Goal: Transaction & Acquisition: Download file/media

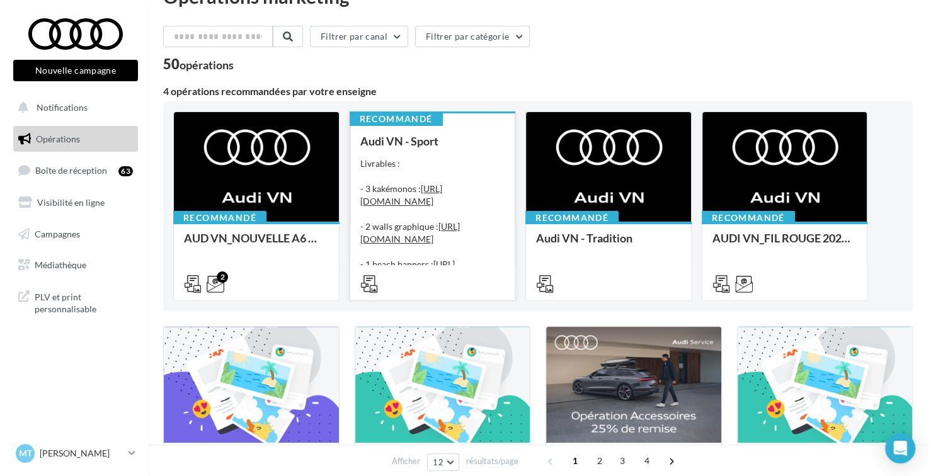
scroll to position [63, 0]
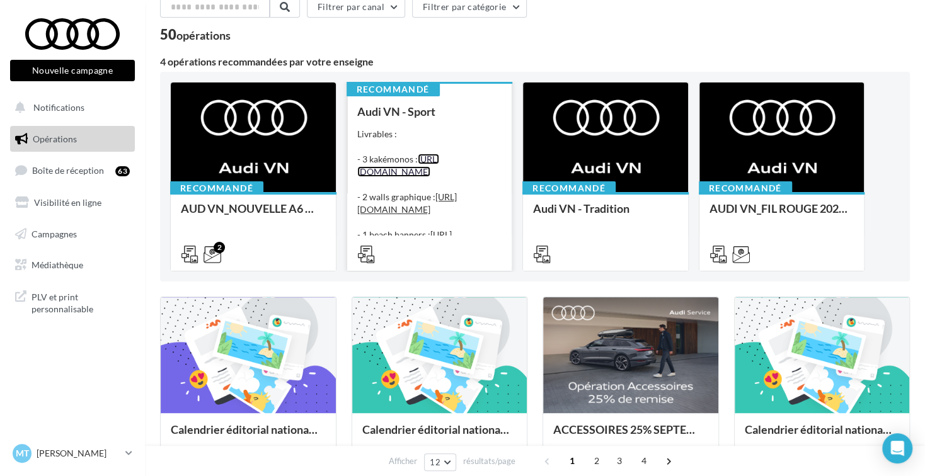
click at [422, 177] on link "[URL][DOMAIN_NAME]" at bounding box center [398, 165] width 82 height 23
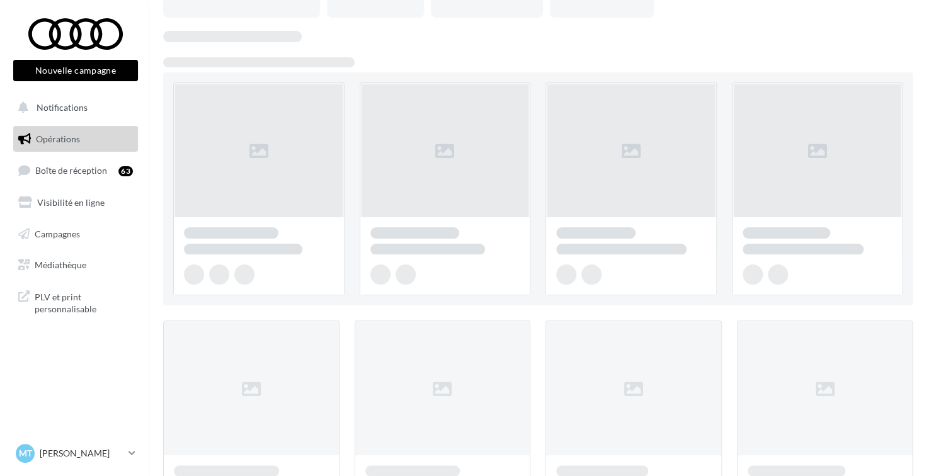
scroll to position [63, 0]
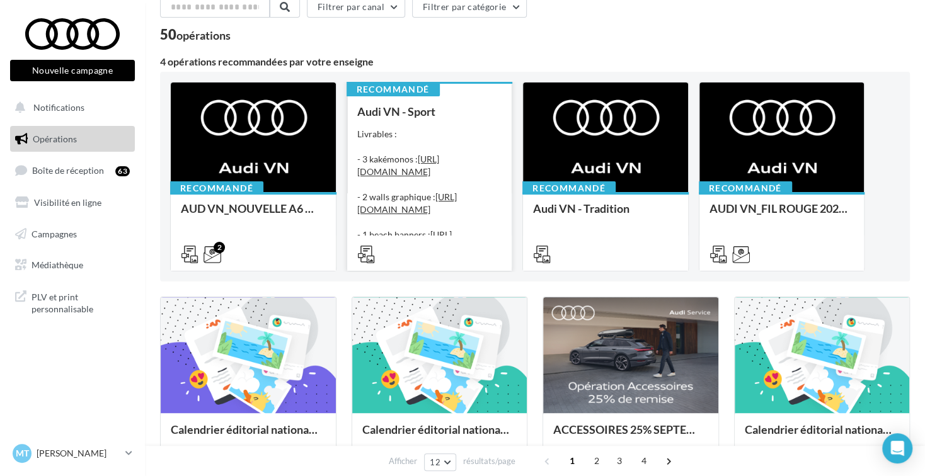
click at [447, 121] on div "Audi VN - Sport Livrables : - 3 kakémonos : https://audi.get-it-solutions.com/a…" at bounding box center [429, 182] width 145 height 154
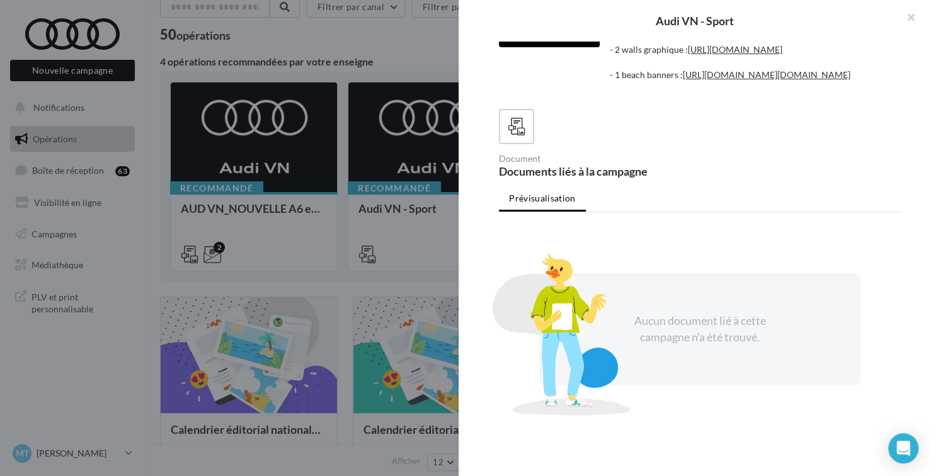
scroll to position [0, 0]
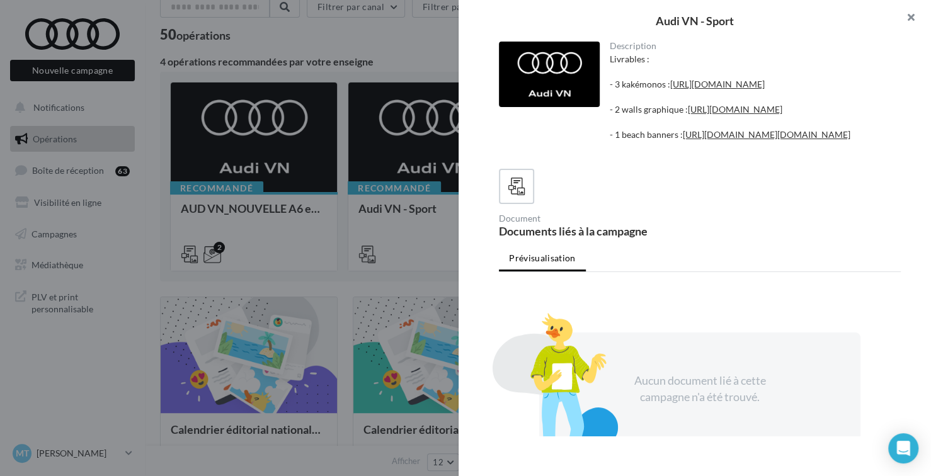
click at [909, 14] on button "button" at bounding box center [906, 19] width 50 height 38
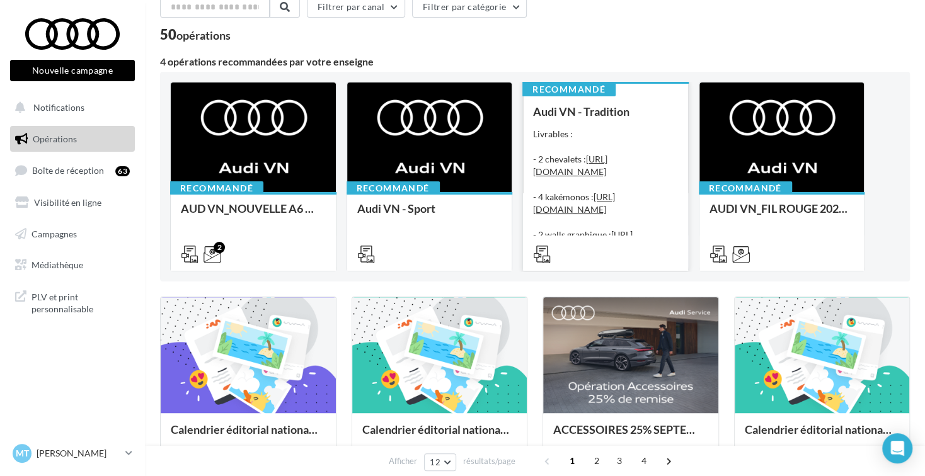
click at [594, 129] on div "Livrables : - 2 chevalets : https://audi.get-it-solutions.com/accueil/10246-.ht…" at bounding box center [605, 191] width 145 height 126
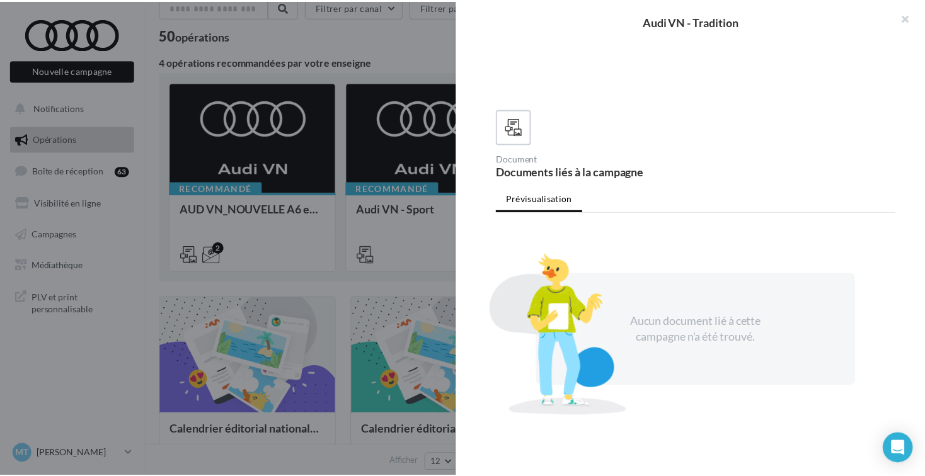
scroll to position [248, 0]
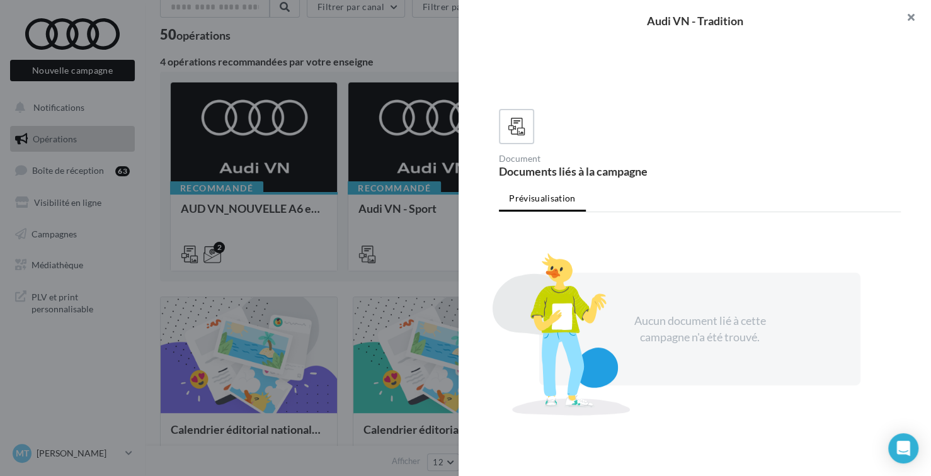
click at [913, 16] on button "button" at bounding box center [906, 19] width 50 height 38
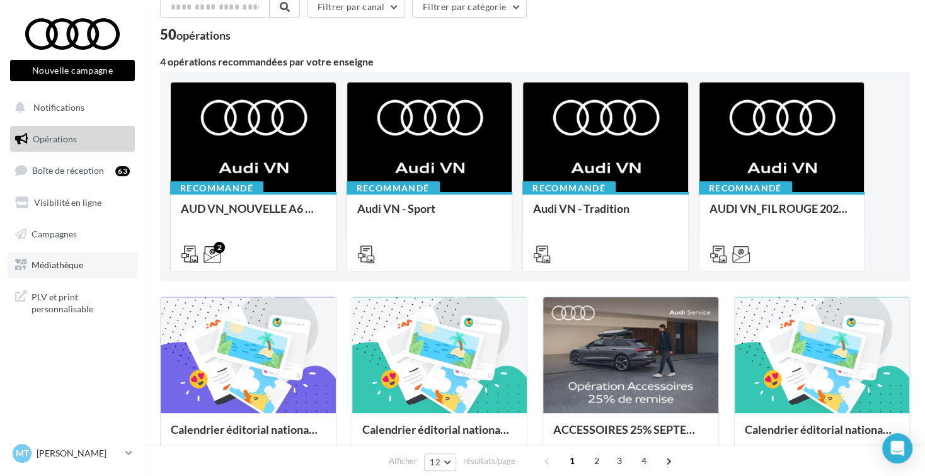
click at [113, 263] on link "Médiathèque" at bounding box center [73, 265] width 130 height 26
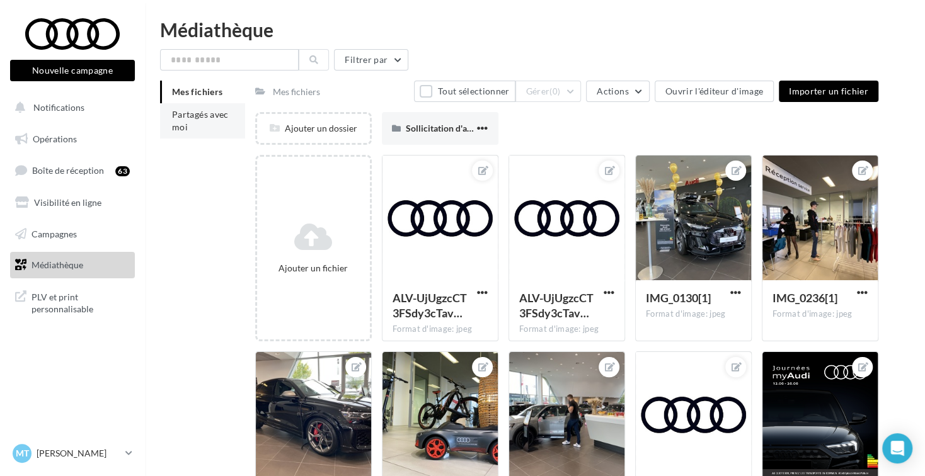
click at [199, 123] on li "Partagés avec moi" at bounding box center [202, 120] width 85 height 35
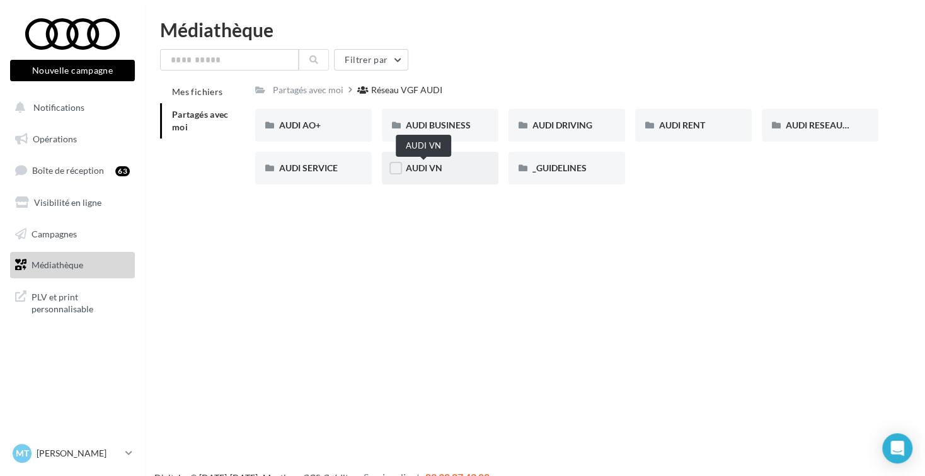
click at [420, 173] on span "AUDI VN" at bounding box center [424, 168] width 37 height 11
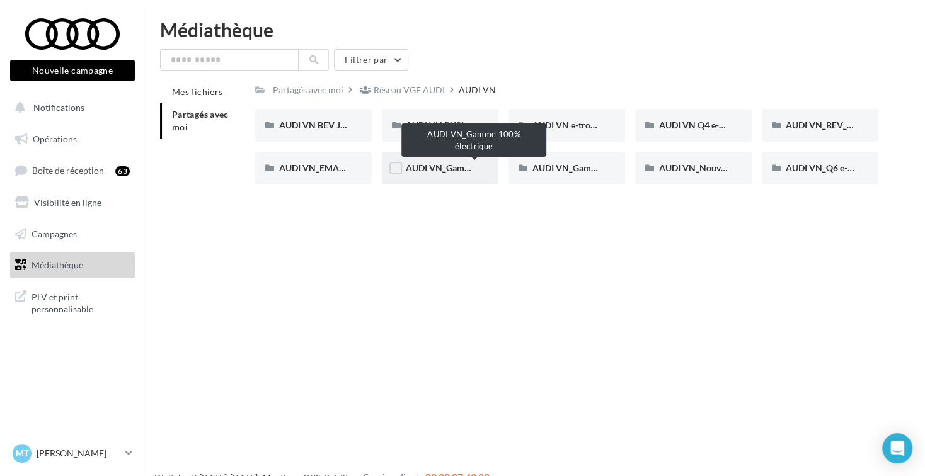
click at [422, 170] on span "AUDI VN_Gamme 100% électrique" at bounding box center [474, 168] width 136 height 11
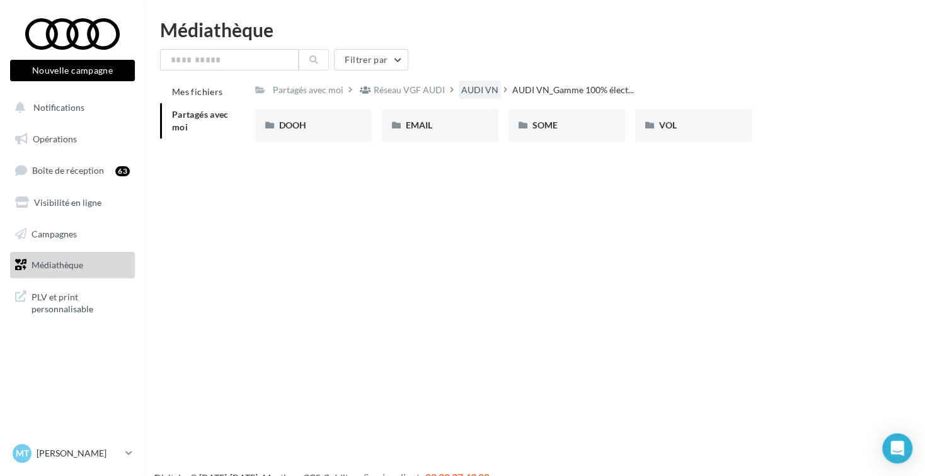
click at [480, 81] on div "AUDI VN" at bounding box center [480, 90] width 42 height 18
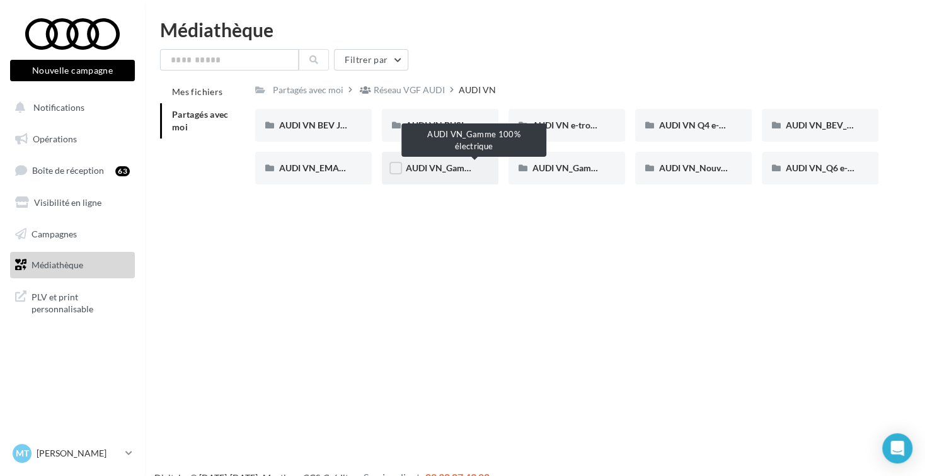
click at [449, 168] on span "AUDI VN_Gamme 100% électrique" at bounding box center [474, 168] width 136 height 11
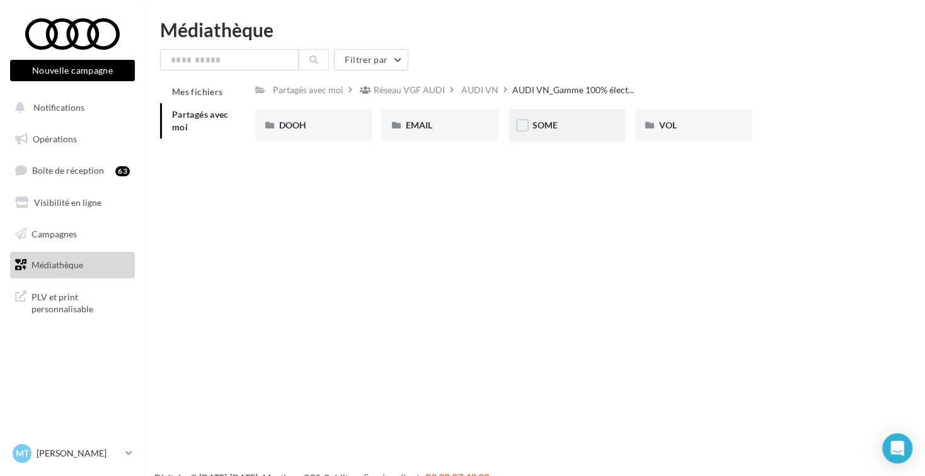
click at [571, 127] on div "SOME" at bounding box center [567, 125] width 69 height 13
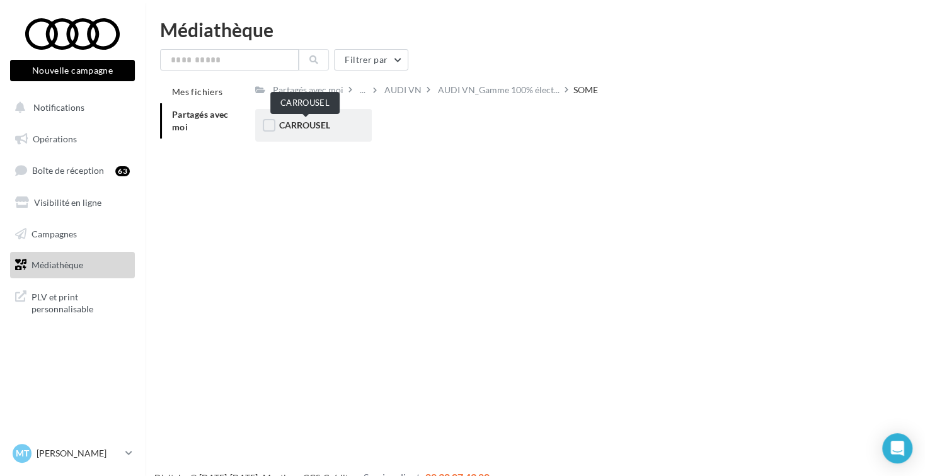
click at [293, 126] on span "CARROUSEL" at bounding box center [304, 125] width 51 height 11
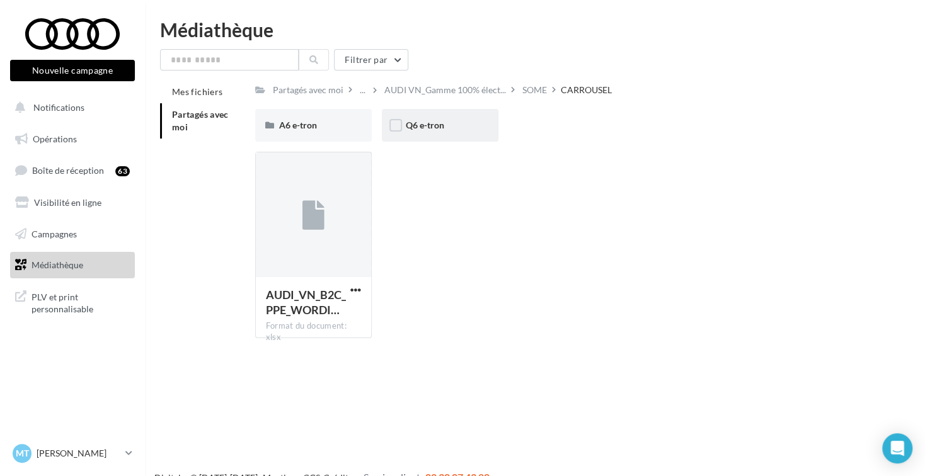
click at [465, 131] on div "Q6 e-tron" at bounding box center [440, 125] width 69 height 13
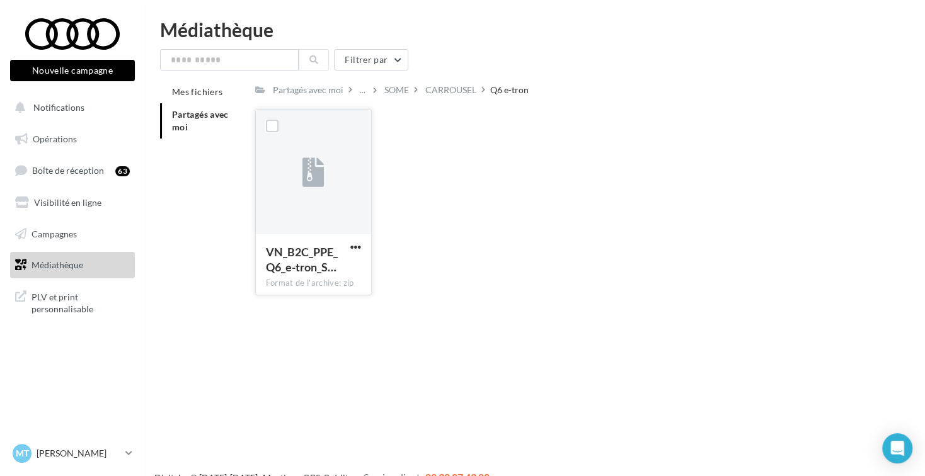
click at [348, 251] on button "button" at bounding box center [356, 248] width 16 height 13
click at [359, 268] on button "Télécharger" at bounding box center [301, 272] width 126 height 33
click at [578, 140] on div "VN_B2C_PPE_Q6_e-tron_S… Format de l'archive: zip VN_B2C_PPE_Q6_e-tron_SOME_CARR…" at bounding box center [571, 207] width 633 height 197
click at [355, 249] on span "button" at bounding box center [355, 247] width 11 height 11
click at [345, 277] on button "Télécharger" at bounding box center [301, 272] width 126 height 33
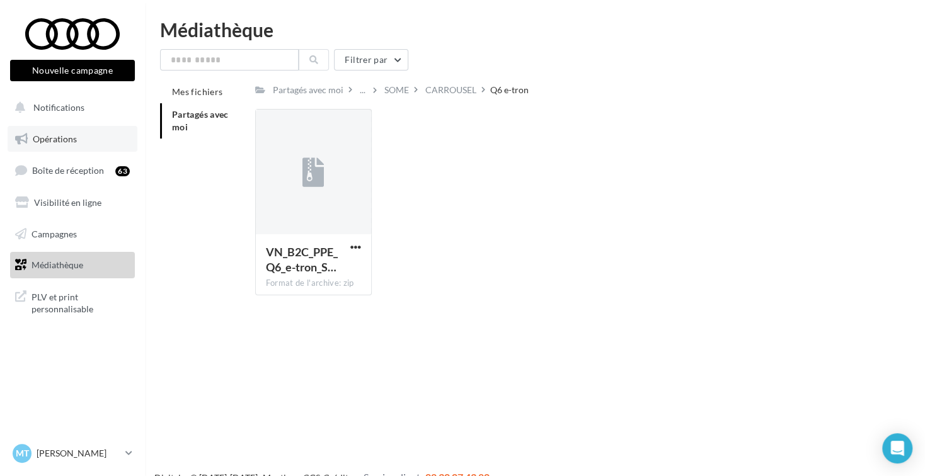
click at [54, 135] on span "Opérations" at bounding box center [55, 139] width 44 height 11
